Goal: Find specific page/section: Find specific page/section

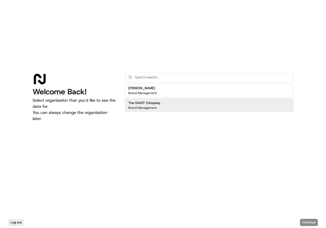
click at [148, 104] on h2 "The GIANT Company" at bounding box center [144, 103] width 32 height 5
click at [306, 222] on button "Continue" at bounding box center [309, 222] width 18 height 7
